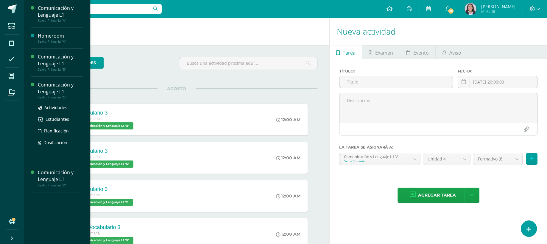
click at [47, 88] on div "Comunicación y Lenguaje L1" at bounding box center [60, 88] width 45 height 14
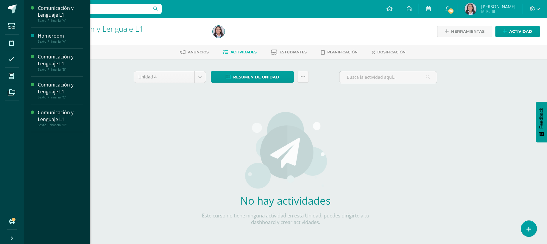
click at [24, 73] on li "Mis cursos" at bounding box center [12, 76] width 24 height 17
click at [55, 118] on div "Comunicación y Lenguaje L1" at bounding box center [60, 116] width 45 height 14
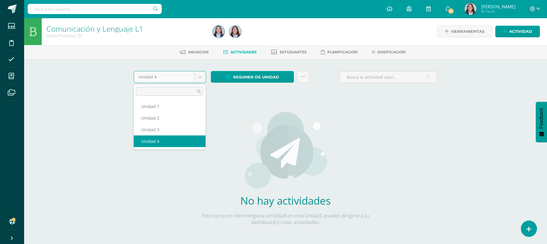
click at [201, 77] on body "Estudiantes Disciplina Asistencia Mis cursos Archivos Soporte Ayuda Reportar un…" at bounding box center [273, 128] width 547 height 256
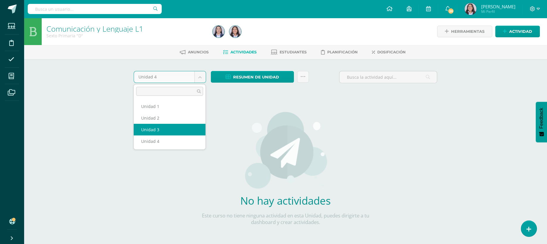
select select "Unidad 3"
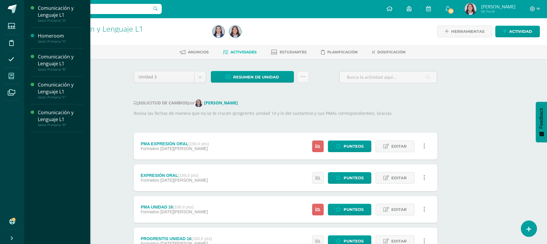
click at [17, 80] on span at bounding box center [11, 75] width 13 height 13
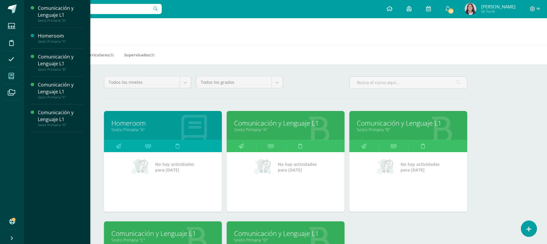
click at [306, 97] on div "Todos los niveles Todos los niveles Preprimaria Ciclo Básico [GEOGRAPHIC_DATA] …" at bounding box center [285, 217] width 387 height 306
click at [300, 37] on h1 "Mis cursos" at bounding box center [285, 31] width 509 height 27
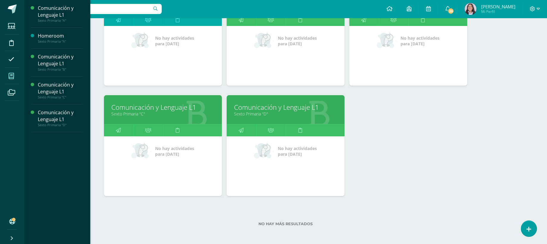
click at [247, 107] on link "Comunicación y Lenguaje L1" at bounding box center [285, 106] width 103 height 9
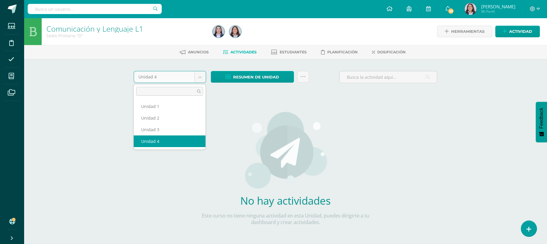
click at [199, 73] on body "Estudiantes Disciplina Asistencia Mis cursos Archivos Soporte Ayuda Reportar un…" at bounding box center [273, 128] width 547 height 256
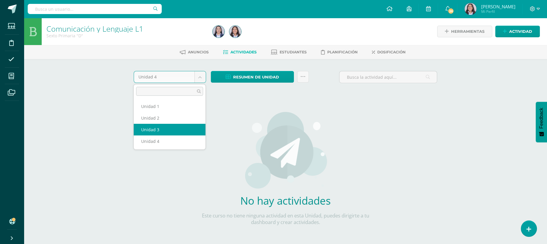
select select "Unidad 3"
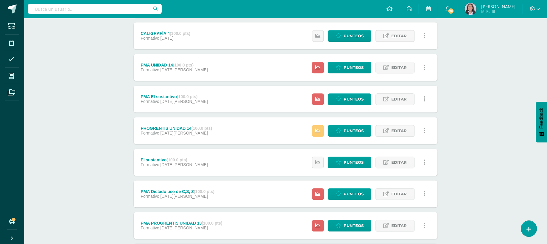
scroll to position [552, 0]
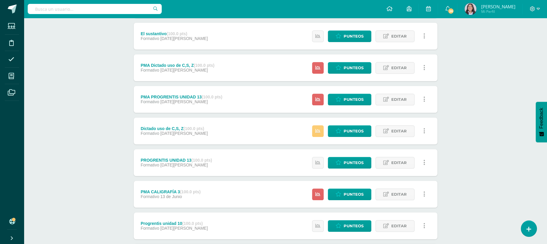
click at [545, 213] on div "Comunicación y Lenguaje L1 Sexto Primaria "D" Herramientas Detalle de asistenci…" at bounding box center [285, 74] width 523 height 1217
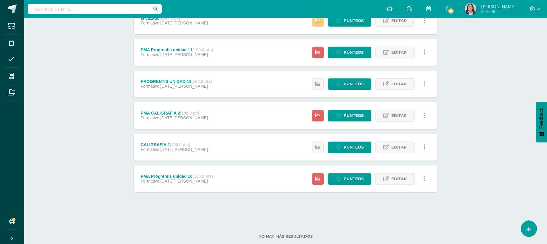
scroll to position [989, 0]
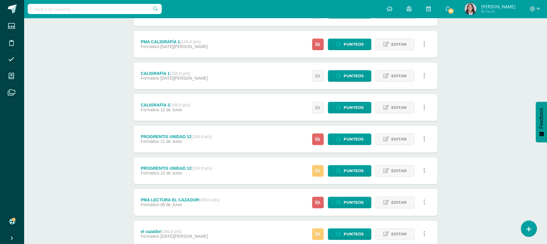
scroll to position [977, 0]
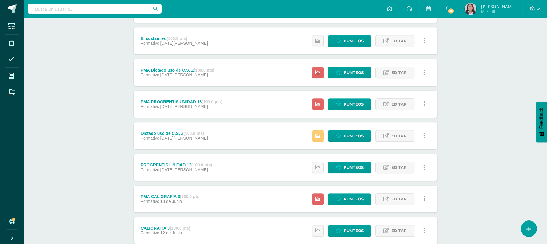
scroll to position [541, 0]
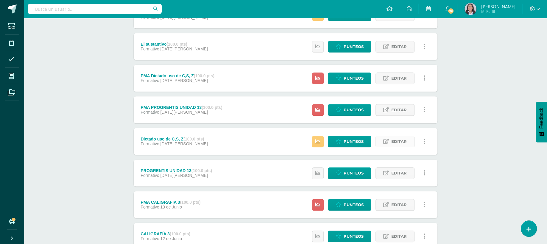
click at [389, 139] on icon at bounding box center [386, 141] width 6 height 5
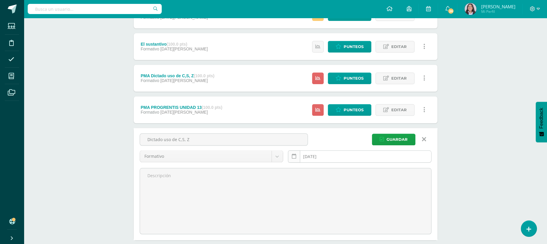
click at [296, 158] on link at bounding box center [294, 156] width 12 height 12
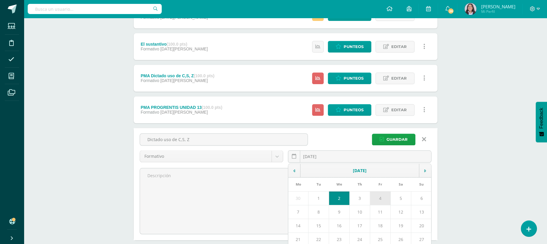
click at [381, 192] on td "4" at bounding box center [380, 198] width 21 height 14
type input "2025-07-04"
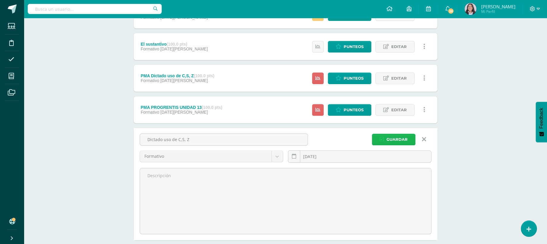
click at [397, 141] on span "Guardar" at bounding box center [396, 139] width 21 height 11
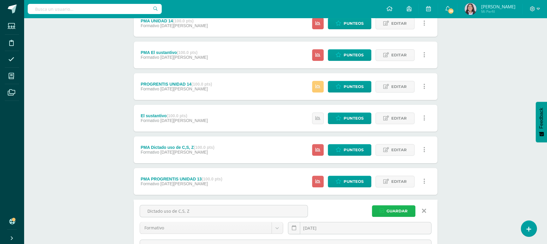
scroll to position [452, 0]
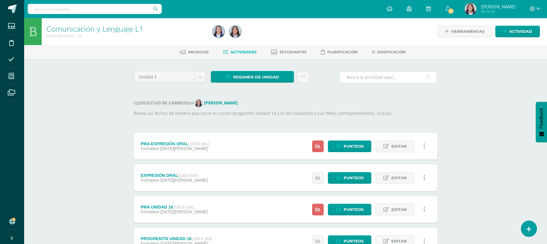
click at [380, 71] on div at bounding box center [388, 77] width 98 height 12
click at [379, 75] on input "text" at bounding box center [387, 77] width 97 height 12
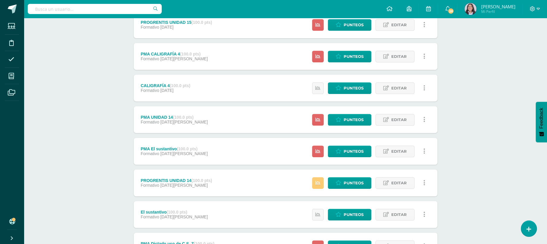
scroll to position [392, 0]
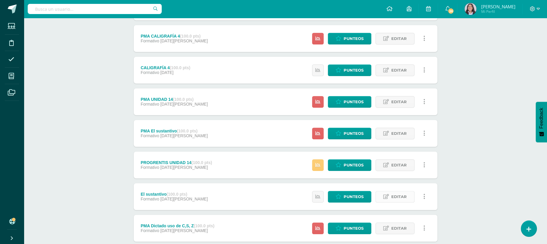
click at [389, 196] on icon at bounding box center [386, 196] width 6 height 5
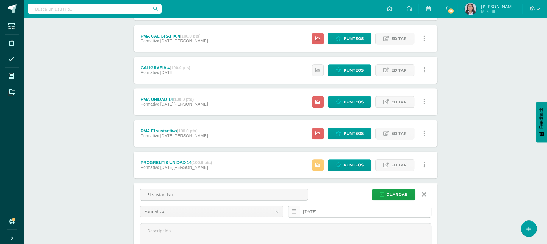
click at [297, 208] on link at bounding box center [294, 211] width 12 height 12
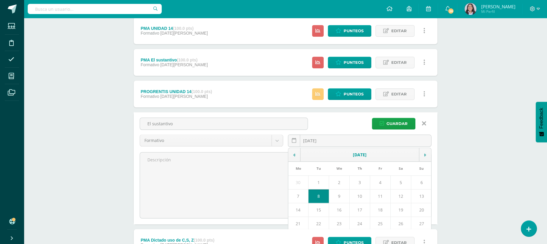
scroll to position [463, 0]
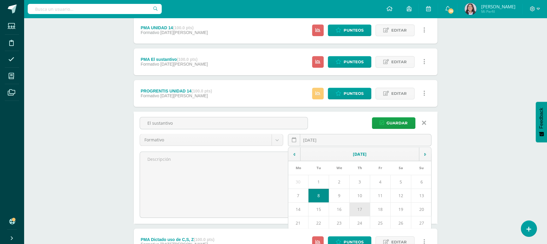
click at [361, 202] on td "17" at bounding box center [360, 209] width 21 height 14
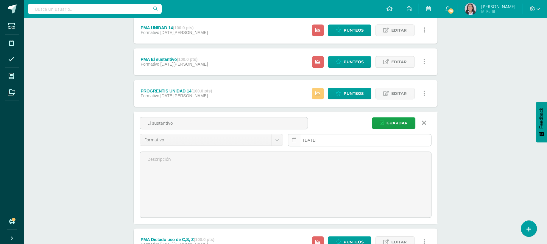
click at [290, 138] on link at bounding box center [294, 140] width 12 height 12
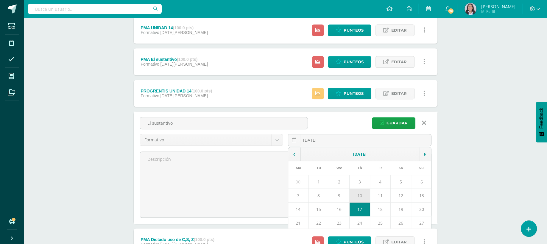
click at [353, 198] on td "10" at bounding box center [360, 195] width 21 height 14
type input "2025-07-10"
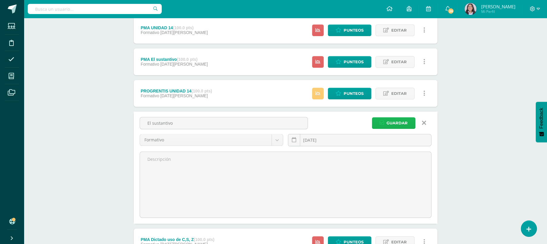
click at [403, 118] on span "Guardar" at bounding box center [396, 122] width 21 height 11
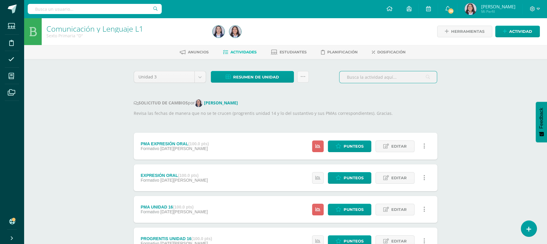
click at [378, 75] on input "text" at bounding box center [387, 77] width 97 height 12
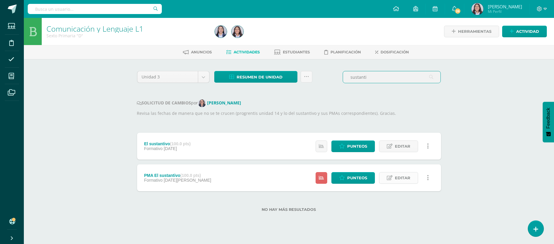
type input "sustanti"
click at [406, 177] on span "Editar" at bounding box center [402, 177] width 15 height 11
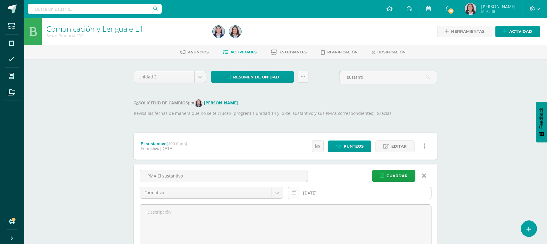
click at [299, 193] on link at bounding box center [294, 192] width 12 height 12
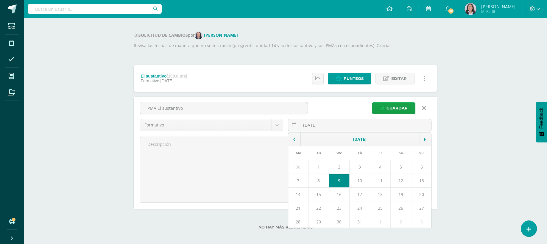
scroll to position [71, 0]
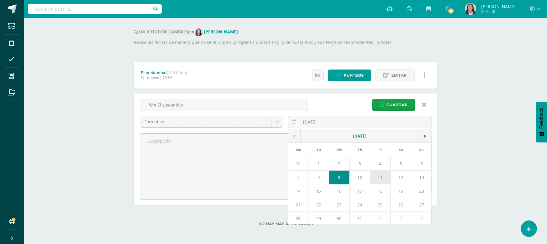
click at [384, 172] on td "11" at bounding box center [380, 177] width 21 height 14
type input "[DATE]"
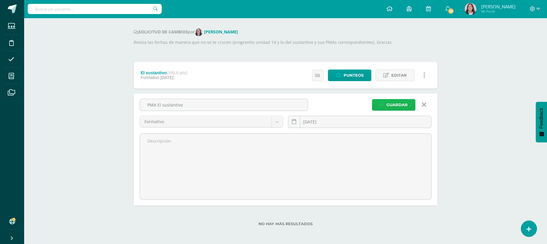
click at [395, 104] on span "Guardar" at bounding box center [396, 104] width 21 height 11
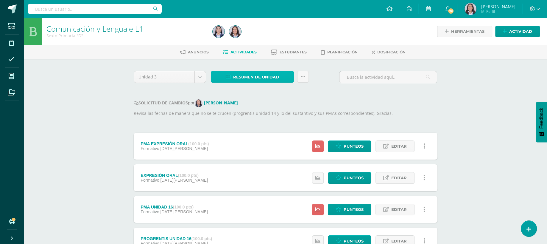
click at [278, 71] on span "Resumen de unidad" at bounding box center [256, 76] width 46 height 11
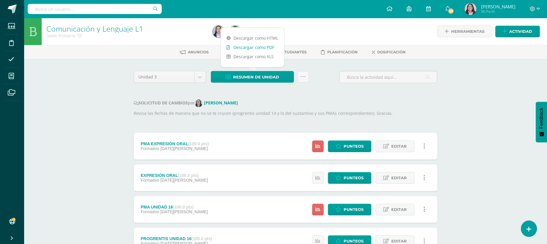
click at [268, 43] on link "Descargar como PDF" at bounding box center [252, 47] width 63 height 9
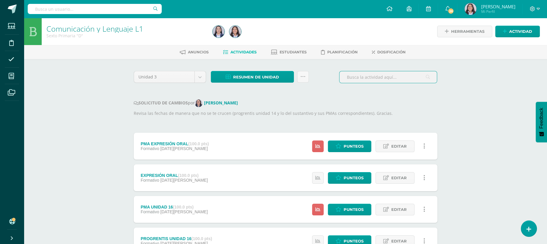
click at [363, 79] on input "text" at bounding box center [387, 77] width 97 height 12
type input "u"
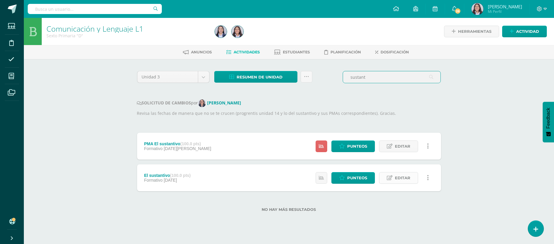
type input "sustant"
click at [409, 179] on span "Editar" at bounding box center [402, 177] width 15 height 11
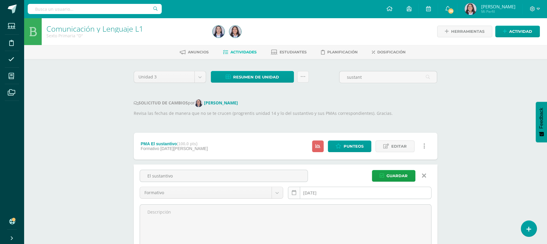
click at [292, 190] on icon at bounding box center [294, 192] width 4 height 5
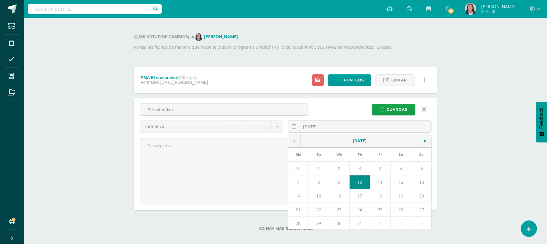
scroll to position [71, 0]
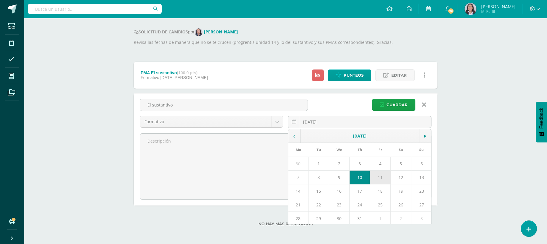
click at [383, 177] on td "11" at bounding box center [380, 177] width 21 height 14
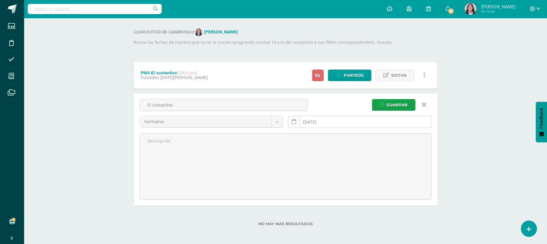
click at [292, 120] on icon at bounding box center [294, 121] width 4 height 5
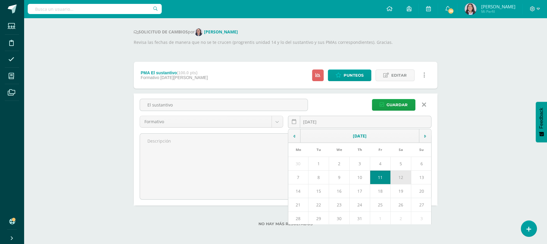
click at [404, 174] on td "12" at bounding box center [401, 177] width 21 height 14
type input "2025-07-12"
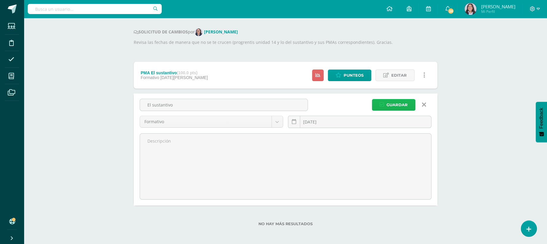
click at [394, 106] on span "Guardar" at bounding box center [396, 104] width 21 height 11
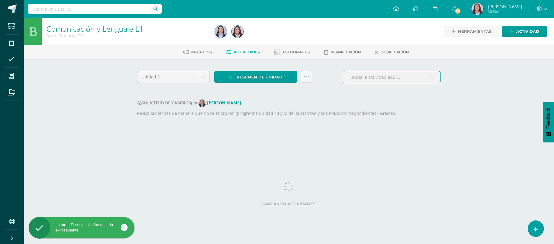
click at [380, 81] on input "text" at bounding box center [391, 77] width 97 height 12
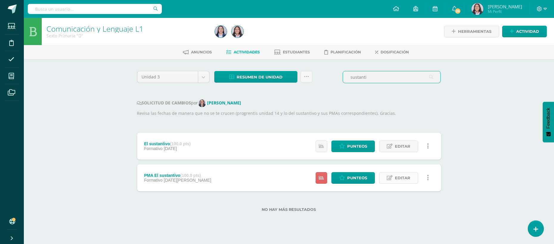
type input "sustanti"
click at [394, 179] on link "Editar" at bounding box center [398, 178] width 39 height 12
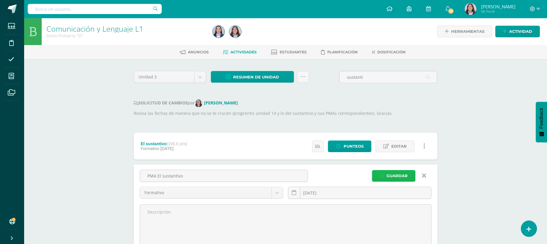
click at [386, 176] on button "Guardar" at bounding box center [393, 176] width 43 height 12
click at [292, 193] on icon at bounding box center [294, 192] width 4 height 5
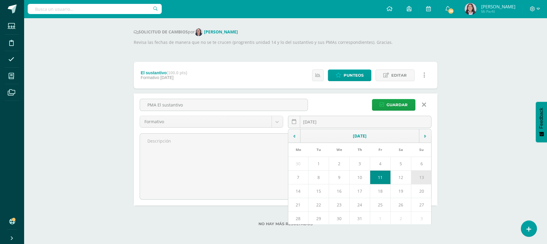
click at [421, 175] on td "13" at bounding box center [421, 177] width 21 height 14
type input "[DATE]"
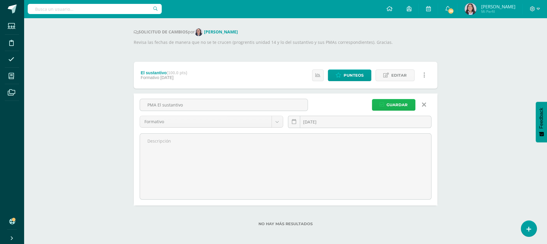
click at [390, 102] on span "Guardar" at bounding box center [396, 104] width 21 height 11
click at [389, 106] on span "Guardar" at bounding box center [396, 104] width 21 height 11
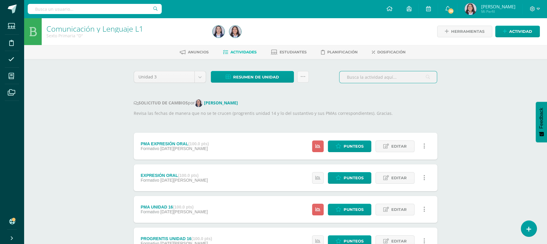
click at [396, 80] on input "text" at bounding box center [387, 77] width 97 height 12
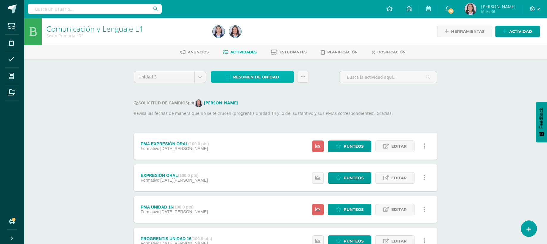
click at [249, 78] on span "Resumen de unidad" at bounding box center [256, 76] width 46 height 11
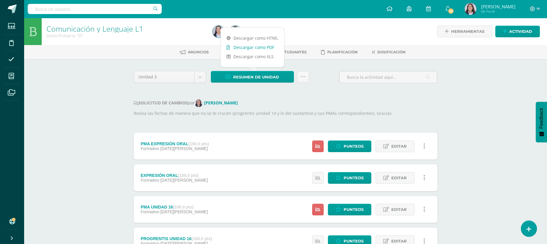
click at [260, 50] on link "Descargar como PDF" at bounding box center [252, 47] width 63 height 9
click at [299, 72] on link at bounding box center [303, 77] width 12 height 12
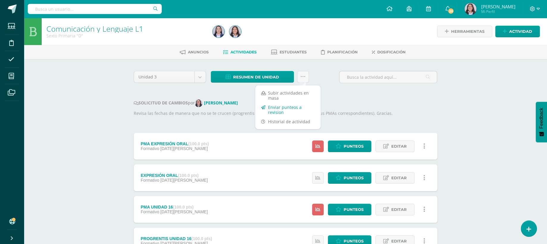
click at [278, 108] on link "Enviar punteos a revision" at bounding box center [288, 109] width 66 height 14
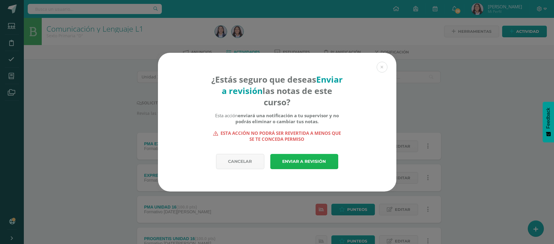
click at [286, 158] on link "Enviar a revisión" at bounding box center [304, 161] width 68 height 15
